Goal: Task Accomplishment & Management: Manage account settings

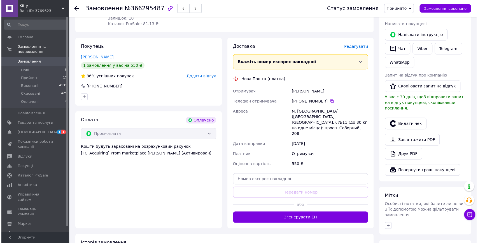
scroll to position [112, 0]
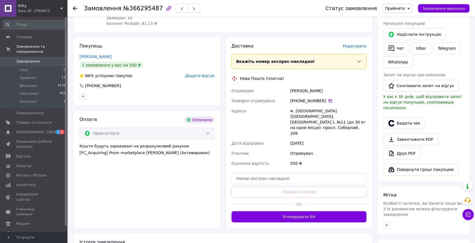
click at [353, 44] on span "Редагувати" at bounding box center [355, 46] width 24 height 4
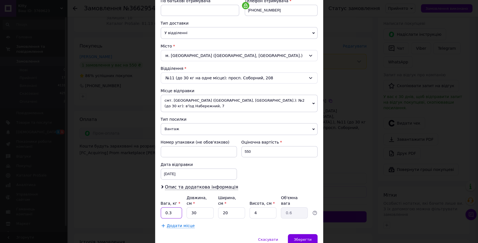
click at [180, 208] on input "0.3" at bounding box center [172, 213] width 22 height 11
type input "0"
type input "2"
click at [301, 238] on span "Зберегти" at bounding box center [303, 240] width 18 height 4
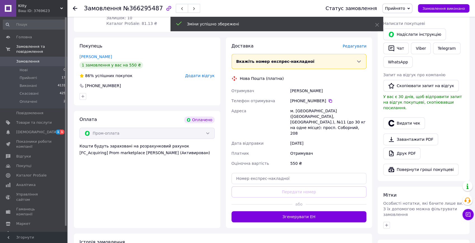
click at [297, 212] on button "Згенерувати ЕН" at bounding box center [298, 217] width 135 height 11
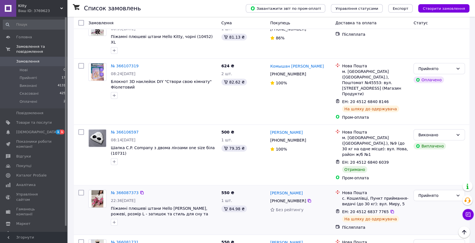
scroll to position [952, 0]
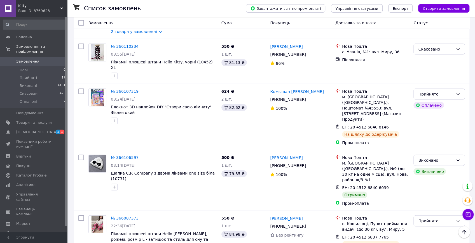
click at [430, 211] on li "Скасовано" at bounding box center [439, 211] width 51 height 10
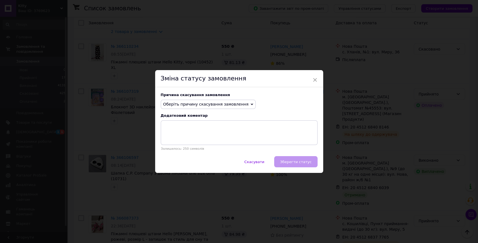
click at [184, 103] on span "Оберіть причину скасування замовлення" at bounding box center [205, 104] width 85 height 4
click at [176, 131] on li "Оплата не надійшла" at bounding box center [208, 131] width 95 height 8
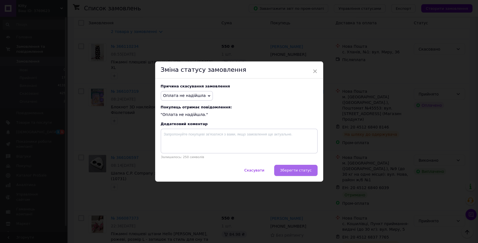
click at [296, 170] on span "Зберегти статус" at bounding box center [296, 170] width 32 height 4
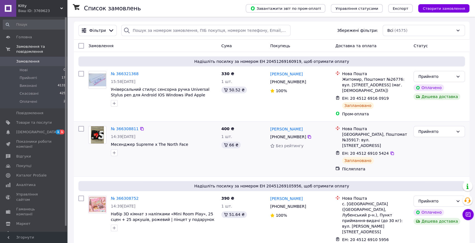
scroll to position [0, 0]
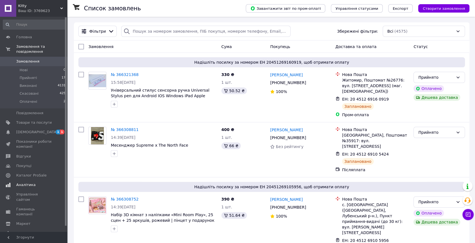
click at [30, 130] on span "[DEMOGRAPHIC_DATA]" at bounding box center [36, 132] width 41 height 5
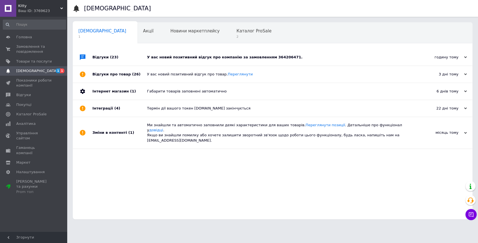
click at [213, 57] on div "У вас новий позитивний відгук про компанію за замовленням 364206471." at bounding box center [279, 57] width 264 height 5
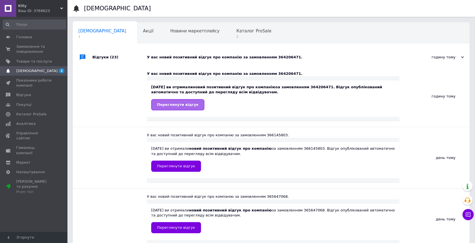
click at [179, 105] on span "Переглянути відгук" at bounding box center [177, 105] width 41 height 4
click at [20, 49] on span "Замовлення та повідомлення" at bounding box center [34, 49] width 36 height 10
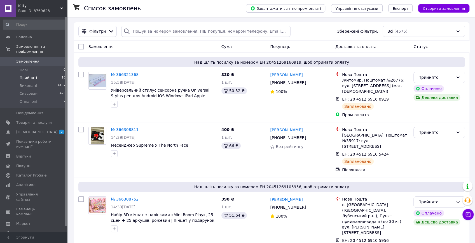
click at [35, 74] on li "Прийняті 10" at bounding box center [34, 78] width 69 height 8
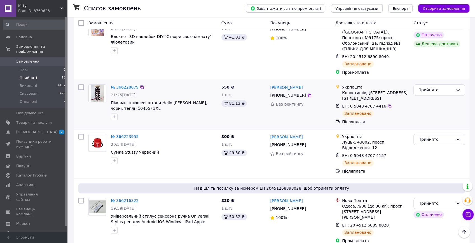
scroll to position [435, 0]
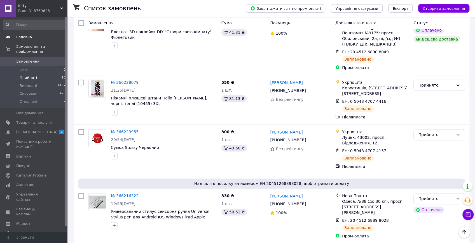
click at [24, 38] on span "Головна" at bounding box center [24, 37] width 16 height 5
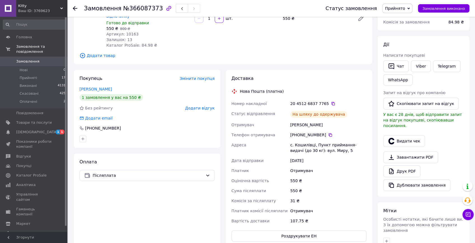
scroll to position [74, 0]
click at [399, 135] on button "Видати чек" at bounding box center [404, 141] width 42 height 12
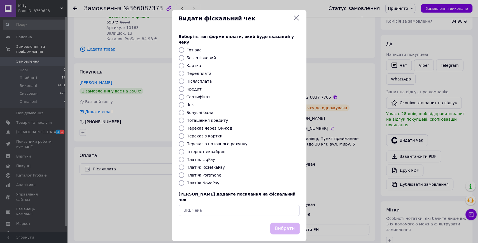
click at [196, 181] on label "Платіж NovaPay" at bounding box center [202, 183] width 33 height 4
click at [184, 181] on input "Платіж NovaPay" at bounding box center [182, 184] width 6 height 6
radio input "true"
click at [276, 223] on button "Вибрати" at bounding box center [284, 229] width 29 height 12
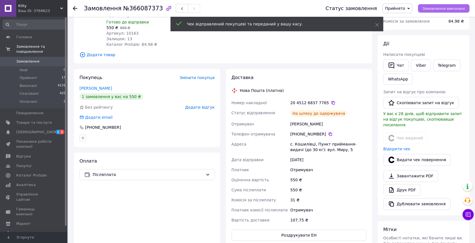
click at [443, 7] on span "Замовлення виконано" at bounding box center [443, 8] width 43 height 4
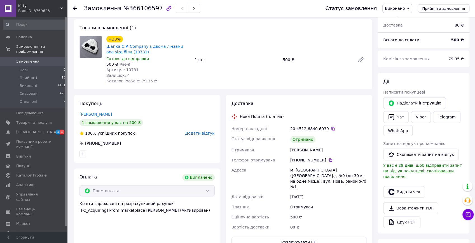
scroll to position [37, 0]
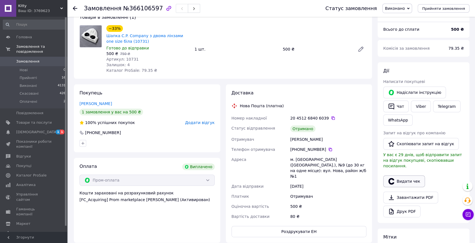
click at [397, 176] on button "Видати чек" at bounding box center [404, 182] width 42 height 12
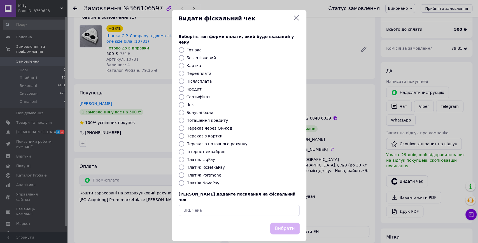
click at [205, 165] on label "Платіж RozetkaPay" at bounding box center [205, 167] width 38 height 4
click at [184, 165] on input "Платіж RozetkaPay" at bounding box center [182, 168] width 6 height 6
radio input "true"
click at [285, 223] on button "Вибрати" at bounding box center [284, 229] width 29 height 12
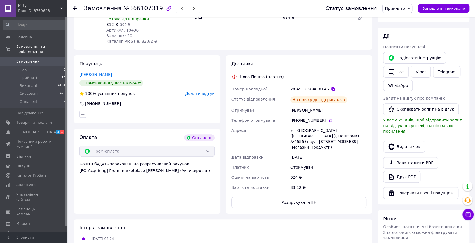
scroll to position [93, 0]
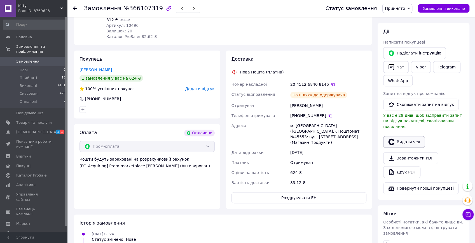
click at [412, 136] on button "Видати чек" at bounding box center [404, 142] width 42 height 12
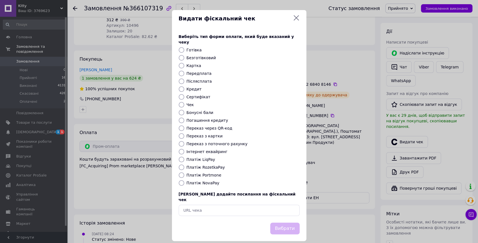
click at [200, 165] on label "Платіж RozetkaPay" at bounding box center [205, 167] width 38 height 4
click at [184, 165] on input "Платіж RozetkaPay" at bounding box center [182, 168] width 6 height 6
radio input "true"
click at [285, 223] on button "Вибрати" at bounding box center [284, 229] width 29 height 12
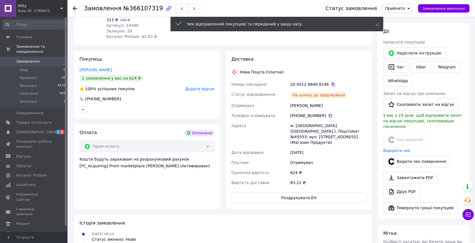
click at [444, 10] on span "Замовлення виконано" at bounding box center [443, 8] width 43 height 4
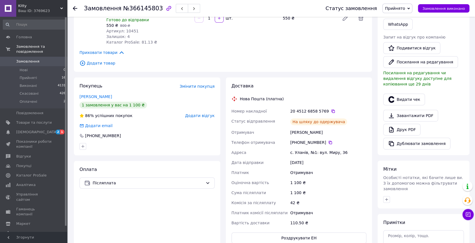
scroll to position [112, 0]
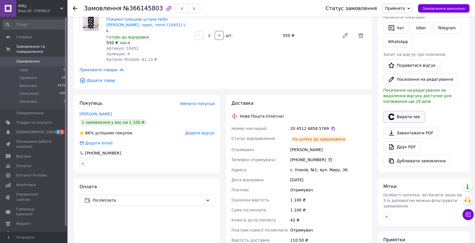
click at [409, 112] on button "Видати чек" at bounding box center [404, 117] width 42 height 12
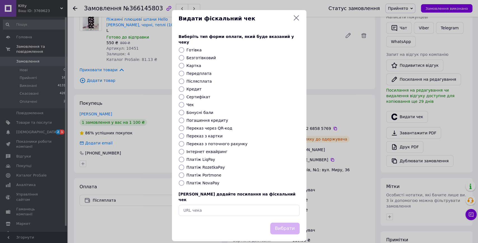
click at [200, 181] on label "Платіж NovaPay" at bounding box center [202, 183] width 33 height 4
click at [184, 181] on input "Платіж NovaPay" at bounding box center [182, 184] width 6 height 6
radio input "true"
click at [290, 223] on button "Вибрати" at bounding box center [284, 229] width 29 height 12
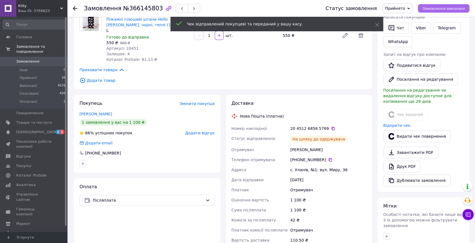
click at [447, 8] on span "Замовлення виконано" at bounding box center [443, 8] width 43 height 4
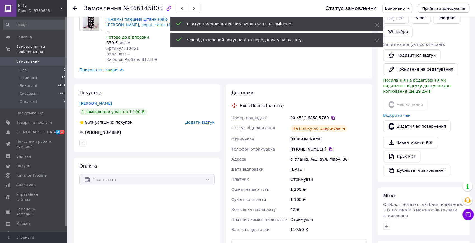
scroll to position [12, 0]
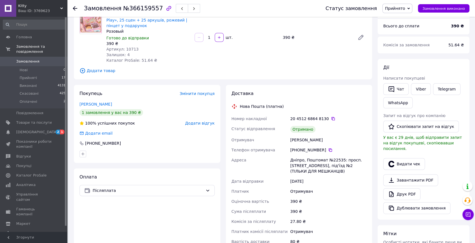
scroll to position [74, 0]
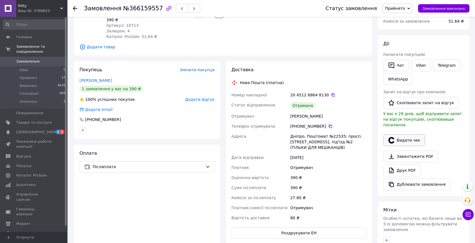
click at [407, 135] on button "Видати чек" at bounding box center [404, 141] width 42 height 12
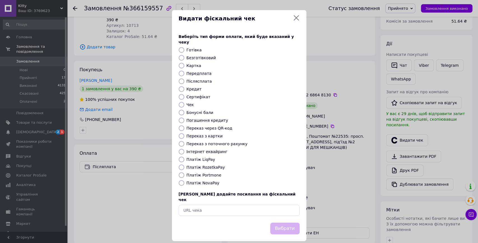
click at [195, 181] on label "Платіж NovaPay" at bounding box center [202, 183] width 33 height 4
click at [184, 181] on input "Платіж NovaPay" at bounding box center [182, 184] width 6 height 6
radio input "true"
click at [284, 223] on button "Вибрати" at bounding box center [284, 229] width 29 height 12
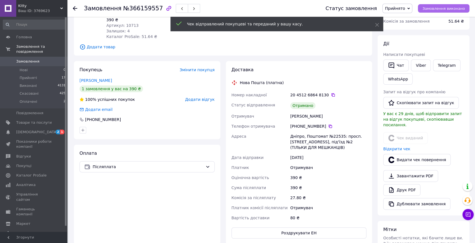
click at [444, 9] on span "Замовлення виконано" at bounding box center [443, 8] width 43 height 4
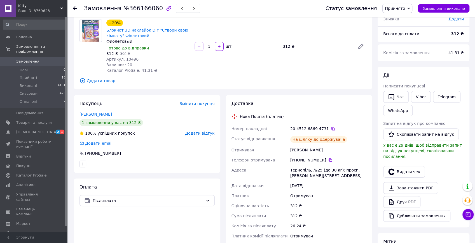
scroll to position [56, 0]
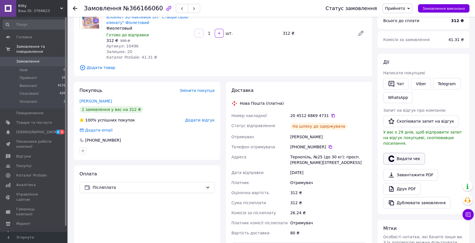
click at [400, 153] on button "Видати чек" at bounding box center [404, 159] width 42 height 12
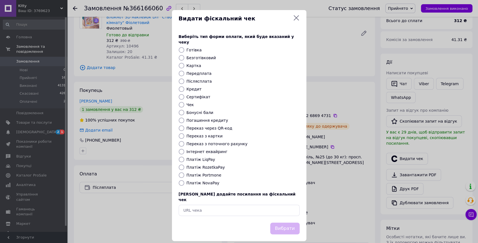
click at [197, 181] on label "Платіж NovaPay" at bounding box center [202, 183] width 33 height 4
click at [184, 181] on input "Платіж NovaPay" at bounding box center [182, 184] width 6 height 6
radio input "true"
click at [284, 223] on button "Вибрати" at bounding box center [284, 229] width 29 height 12
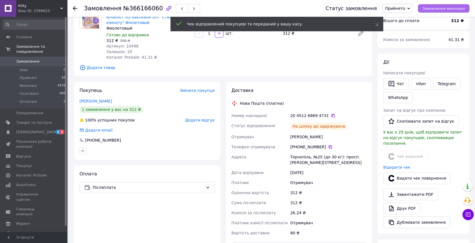
click at [439, 9] on span "Замовлення виконано" at bounding box center [443, 8] width 43 height 4
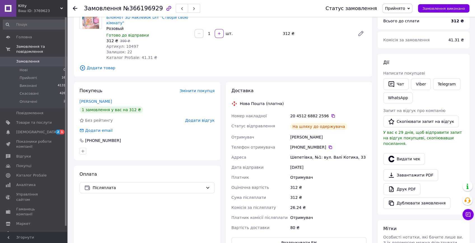
scroll to position [56, 0]
click at [414, 153] on button "Видати чек" at bounding box center [404, 159] width 42 height 12
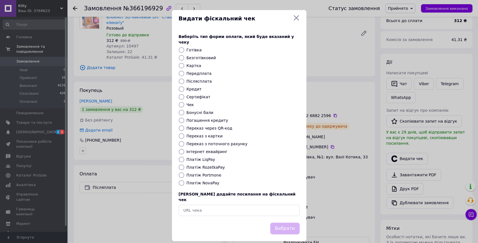
click at [198, 181] on label "Платіж NovaPay" at bounding box center [202, 183] width 33 height 4
click at [184, 181] on input "Платіж NovaPay" at bounding box center [182, 184] width 6 height 6
radio input "true"
click at [283, 223] on button "Вибрати" at bounding box center [284, 229] width 29 height 12
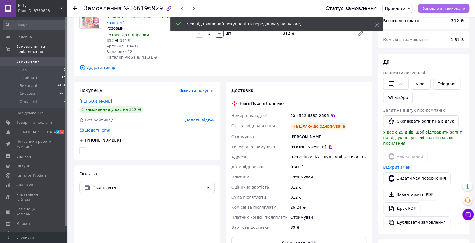
click at [446, 10] on span "Замовлення виконано" at bounding box center [443, 8] width 43 height 4
